Goal: Task Accomplishment & Management: Manage account settings

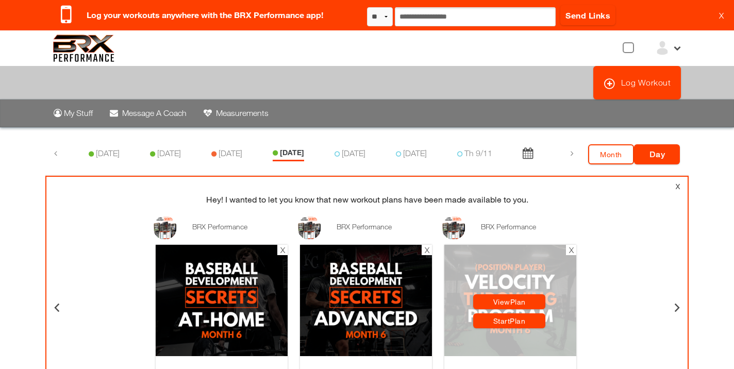
click at [506, 301] on link "View Plan" at bounding box center [509, 301] width 72 height 15
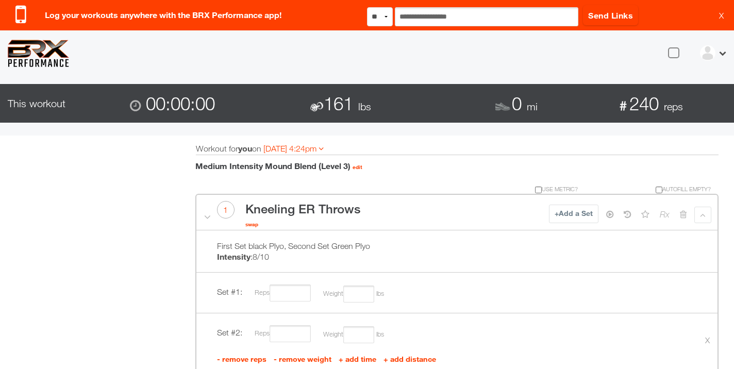
select select "*"
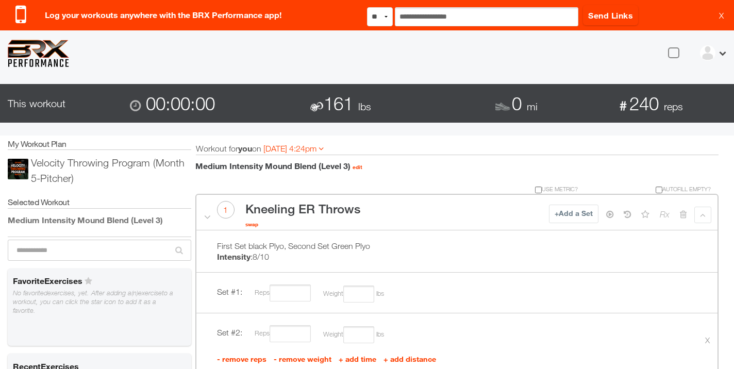
click at [39, 58] on img at bounding box center [38, 53] width 61 height 27
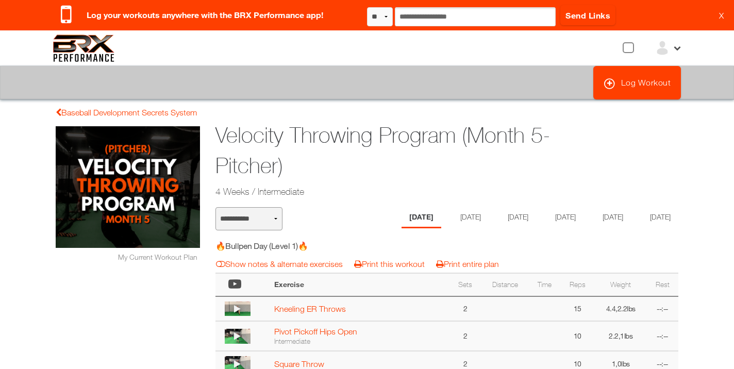
click at [276, 218] on select "**********" at bounding box center [248, 218] width 67 height 23
select select "**********"
click at [215, 207] on select "**********" at bounding box center [248, 218] width 67 height 23
click at [504, 217] on li "Wednesday" at bounding box center [516, 217] width 40 height 21
click at [449, 216] on li "Tuesday" at bounding box center [465, 217] width 40 height 21
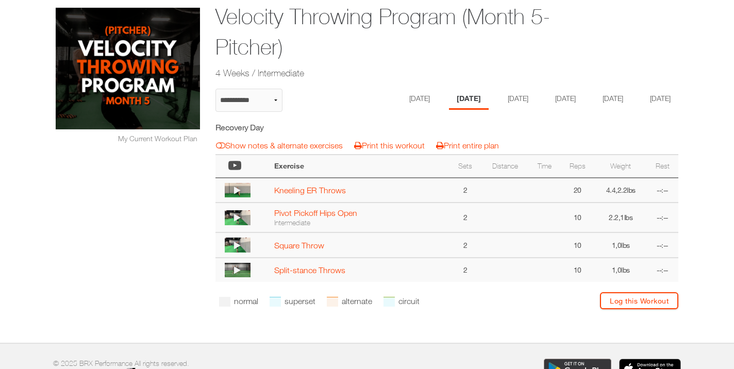
scroll to position [117, 0]
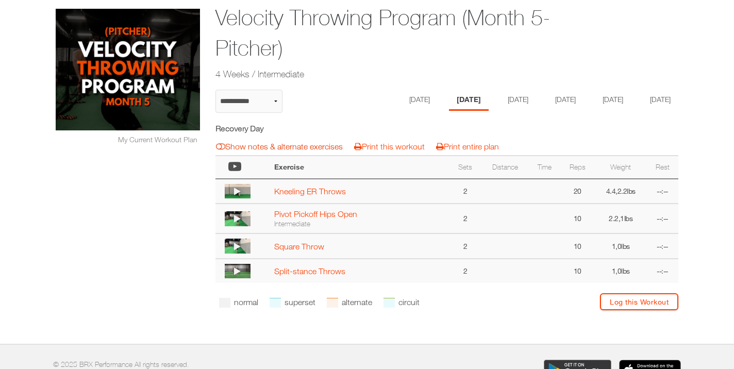
click at [292, 151] on link "Show notes & alternate exercises" at bounding box center [279, 146] width 127 height 9
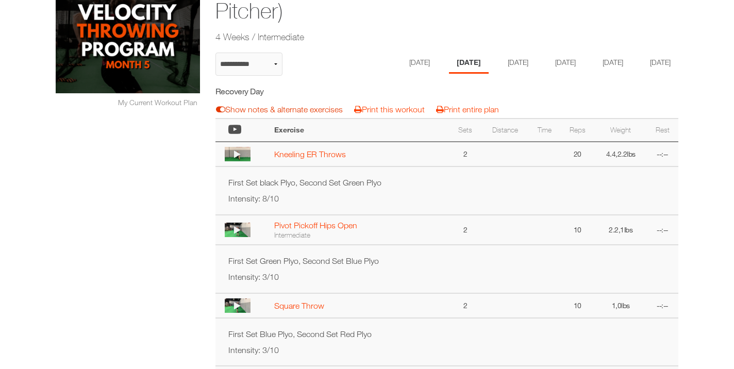
scroll to position [151, 0]
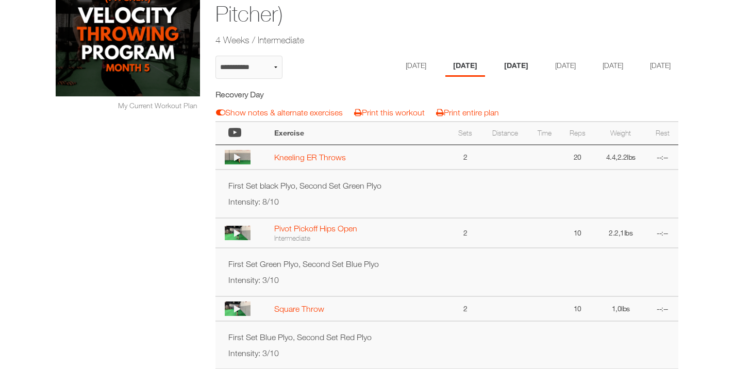
click at [501, 66] on li "Wednesday" at bounding box center [516, 66] width 40 height 21
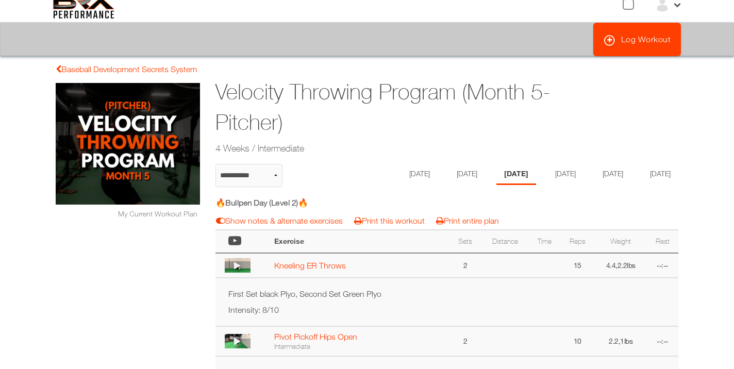
scroll to position [0, 0]
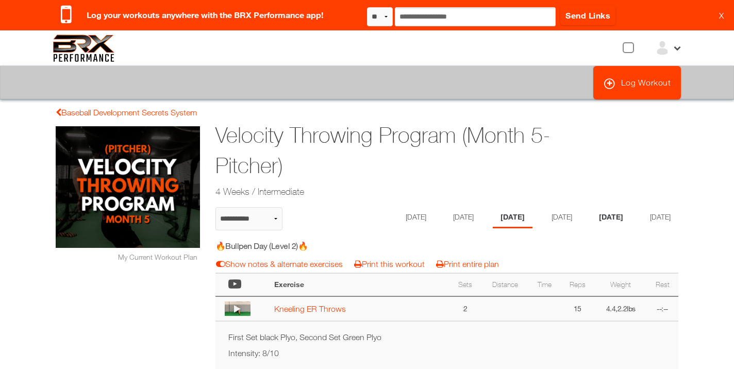
click at [618, 217] on li "Friday" at bounding box center [611, 217] width 40 height 21
click at [400, 217] on li "Monday" at bounding box center [418, 217] width 40 height 21
click at [620, 217] on li "Friday" at bounding box center [611, 217] width 40 height 21
click at [505, 219] on li "Wednesday" at bounding box center [513, 217] width 40 height 21
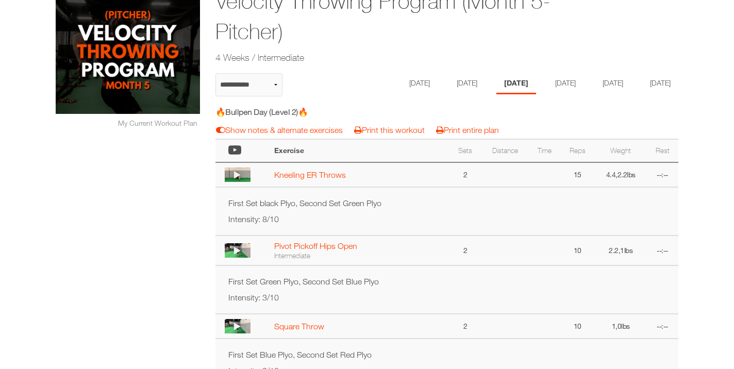
scroll to position [135, 0]
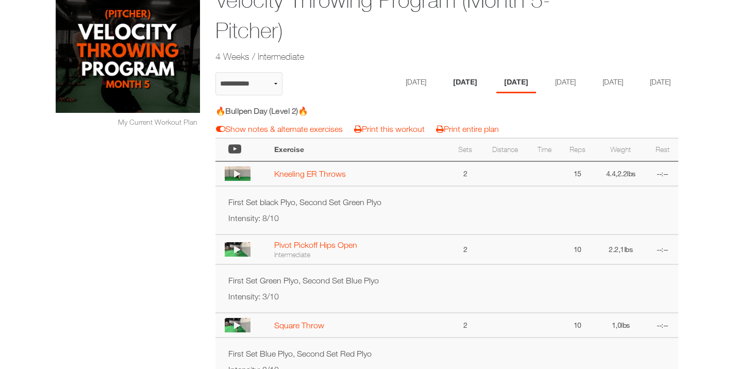
click at [445, 83] on li "Tuesday" at bounding box center [465, 82] width 40 height 21
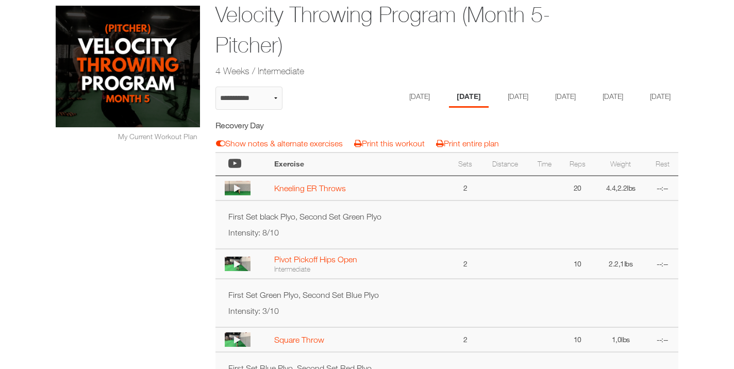
scroll to position [124, 0]
